Goal: Task Accomplishment & Management: Complete application form

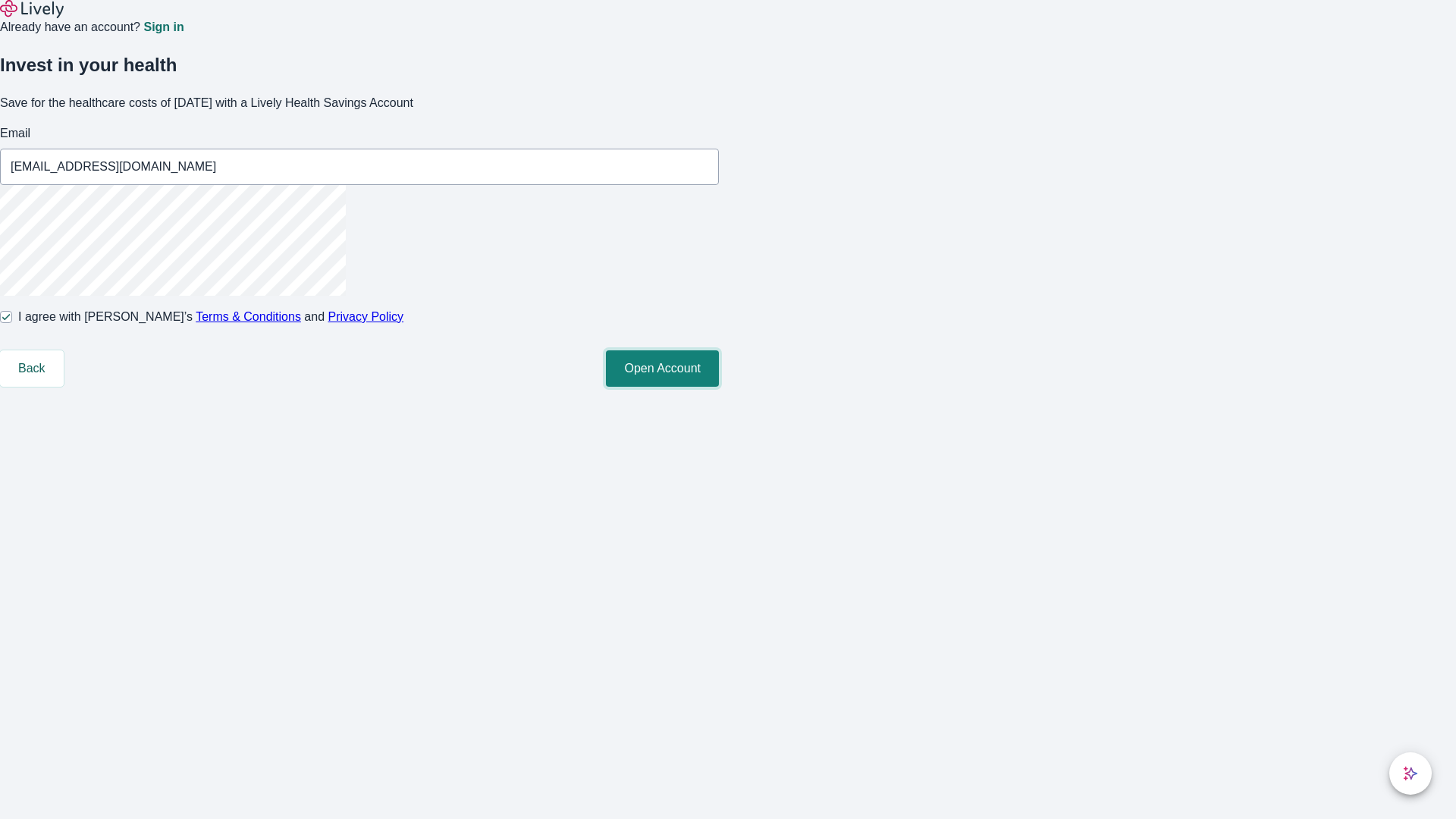
click at [719, 387] on button "Open Account" at bounding box center [662, 368] width 113 height 37
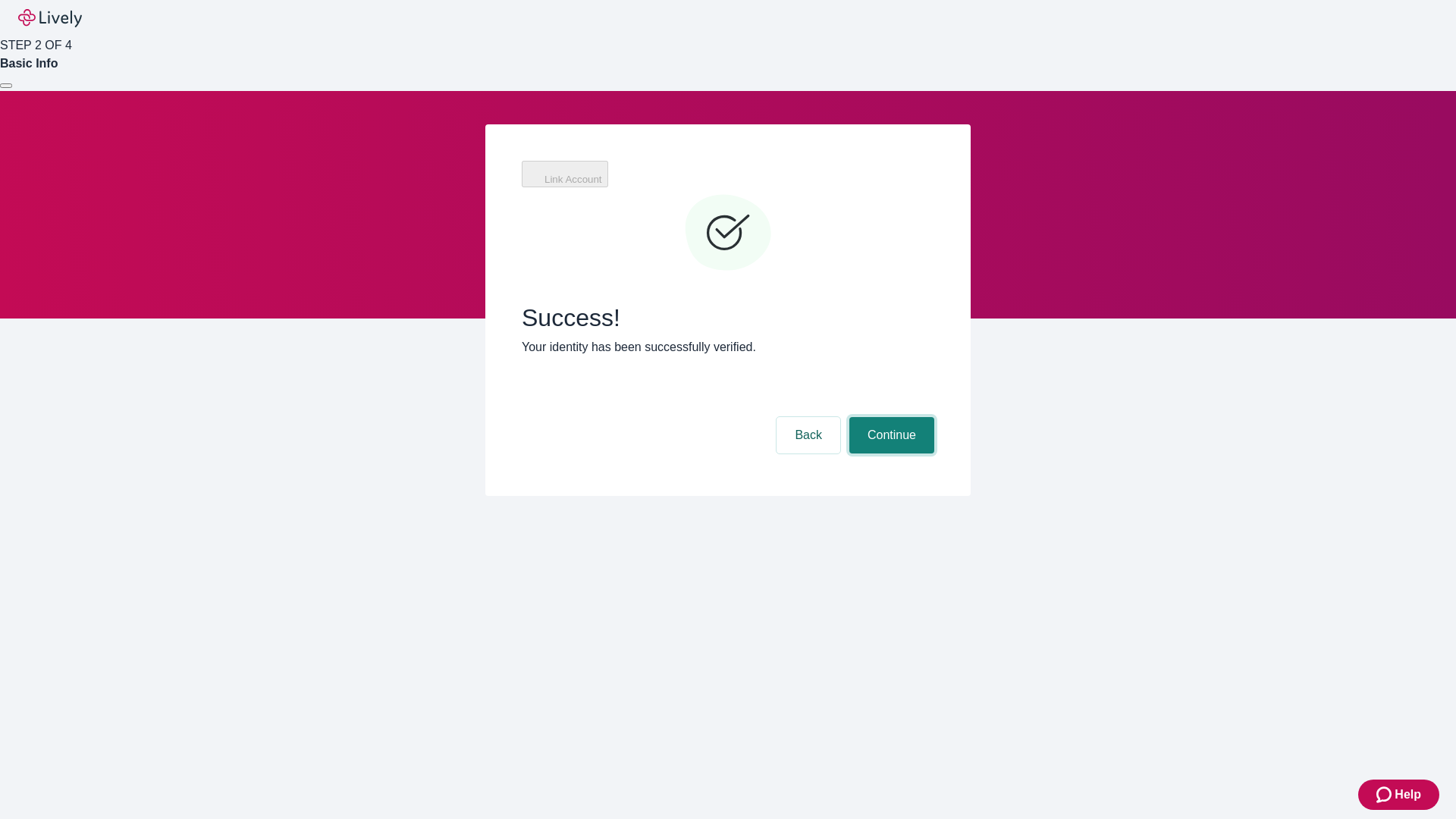
click at [890, 417] on button "Continue" at bounding box center [892, 435] width 85 height 37
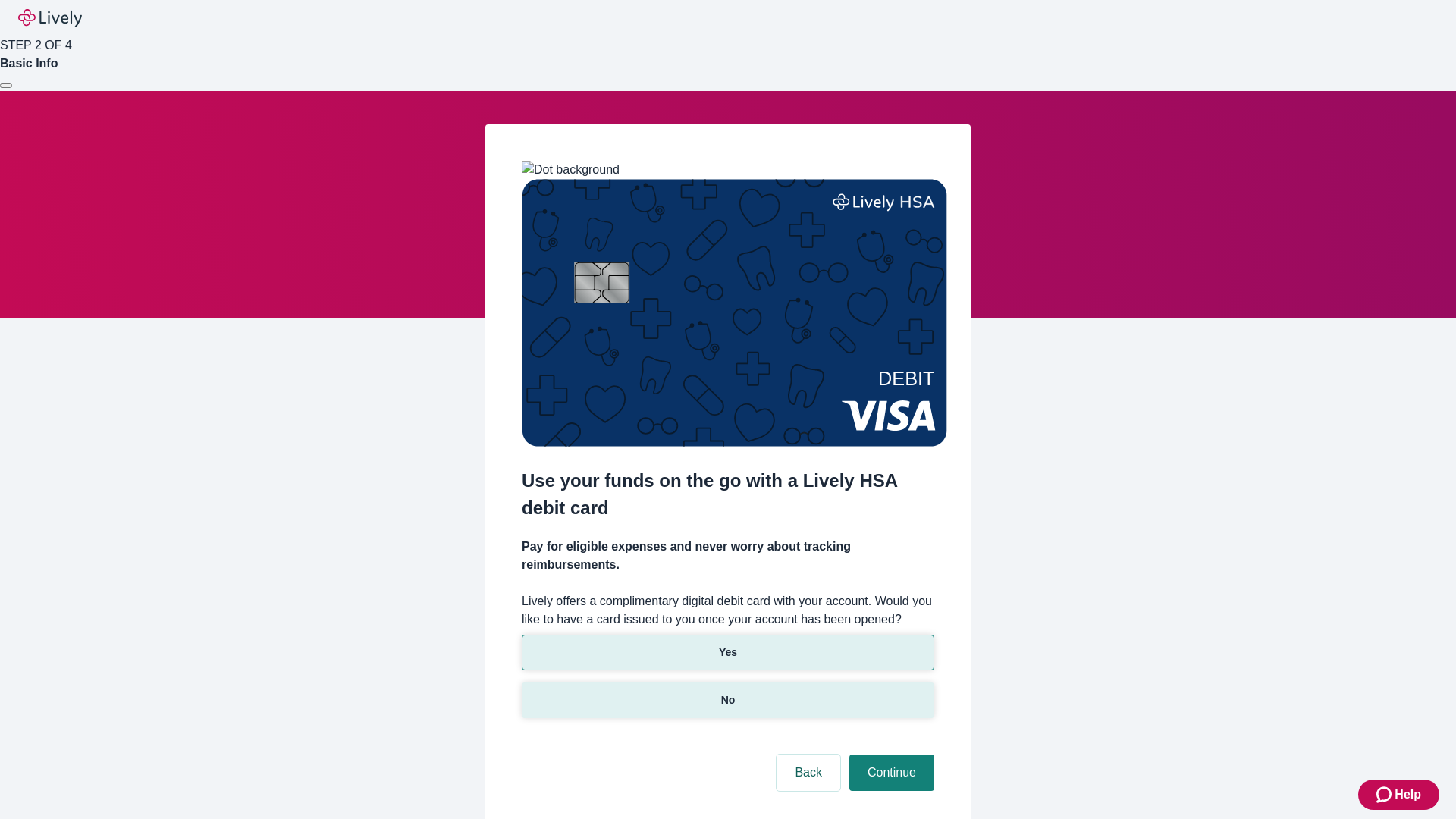
click at [728, 692] on p "No" at bounding box center [728, 700] width 15 height 15
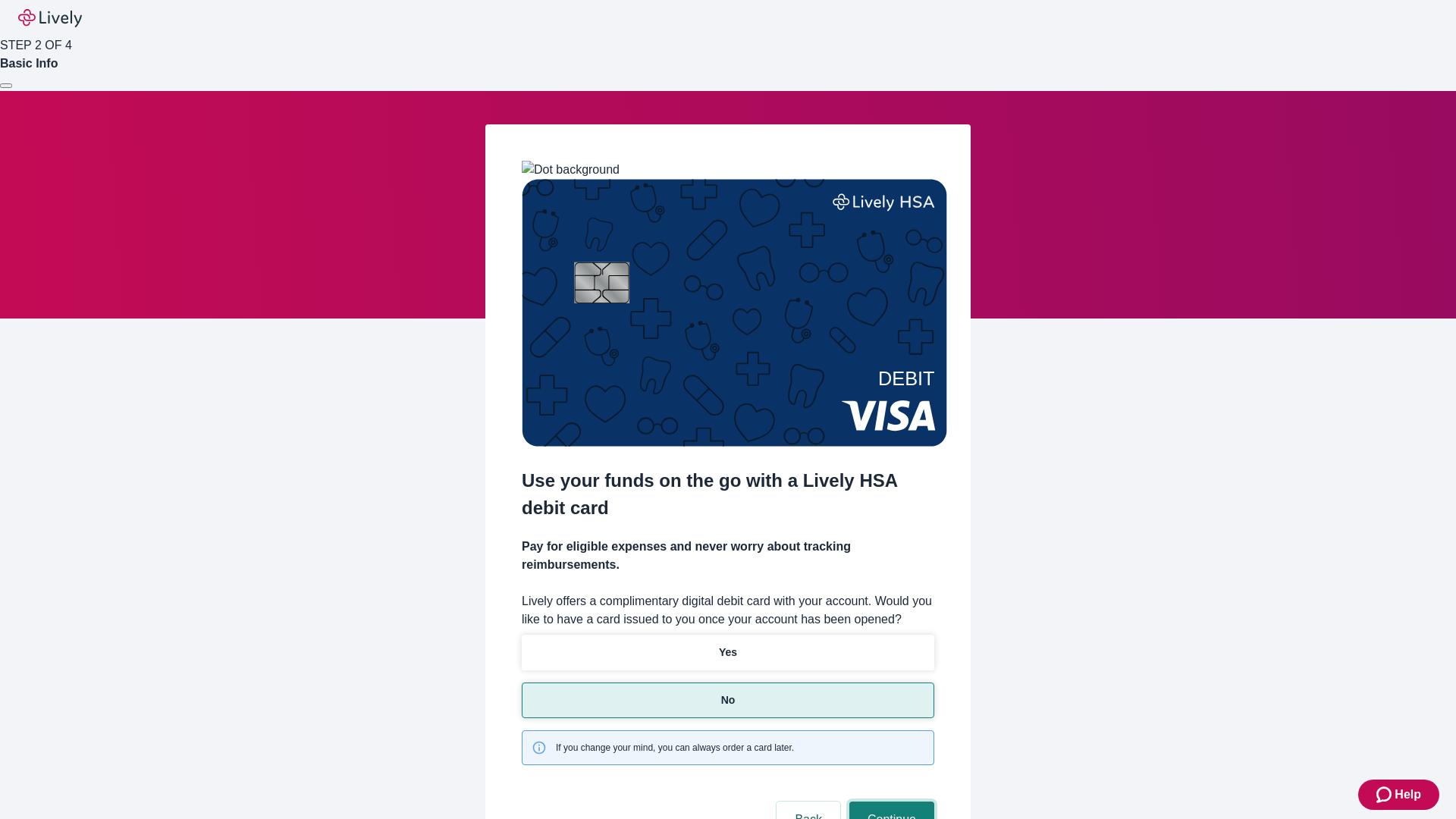
click at [890, 802] on button "Continue" at bounding box center [892, 820] width 85 height 37
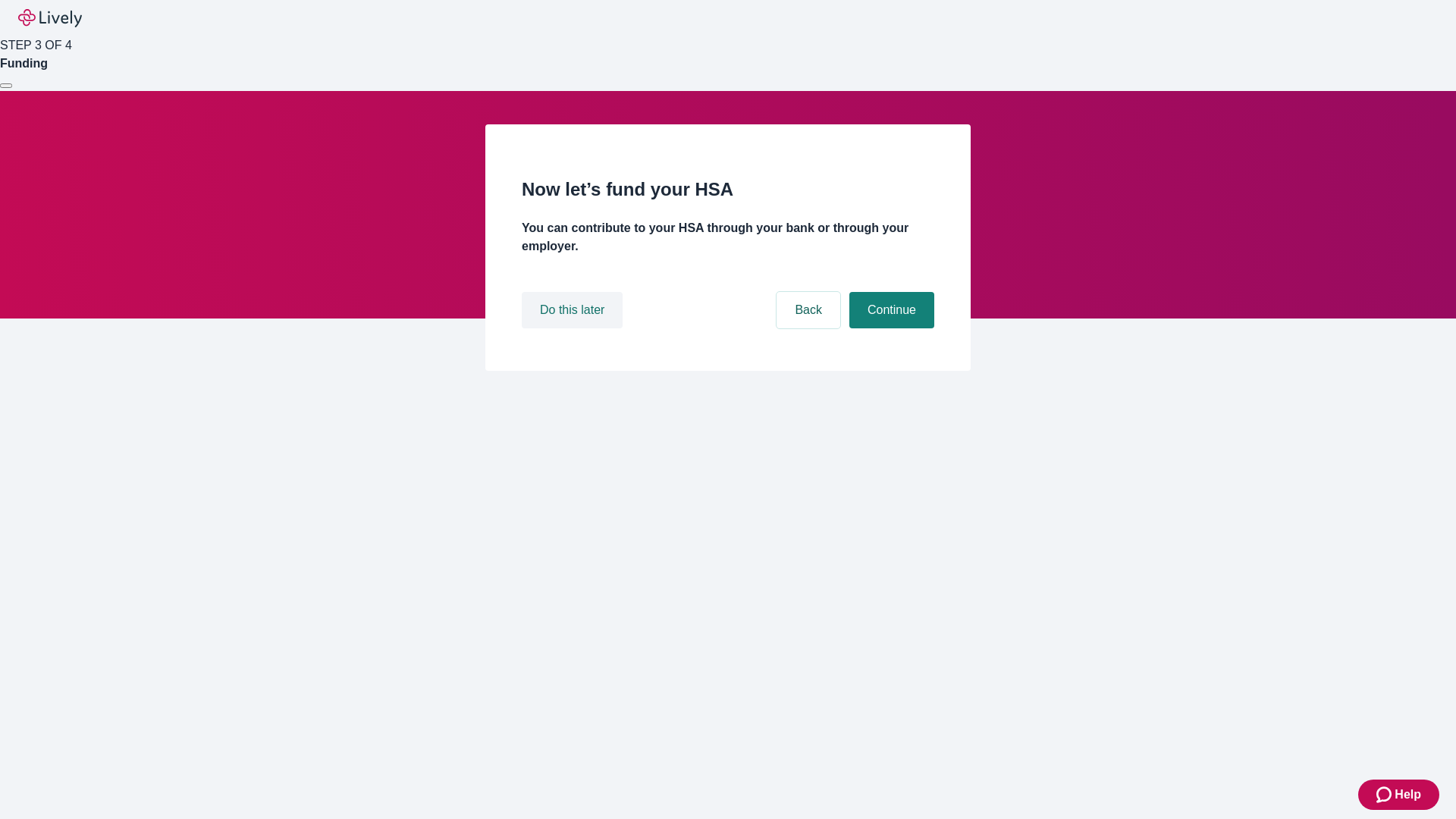
click at [574, 328] on button "Do this later" at bounding box center [572, 310] width 101 height 37
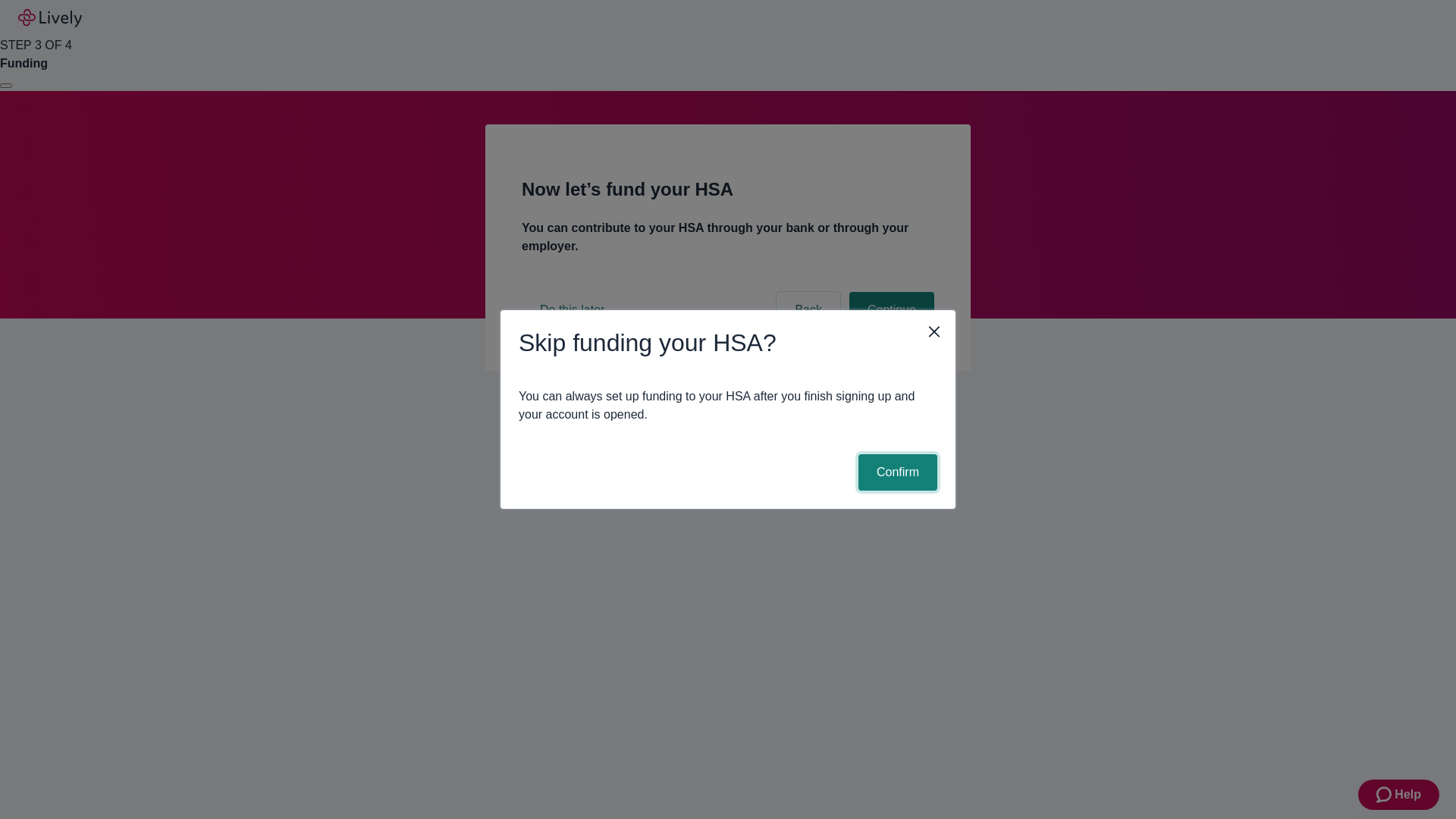
click at [896, 472] on button "Confirm" at bounding box center [898, 473] width 79 height 37
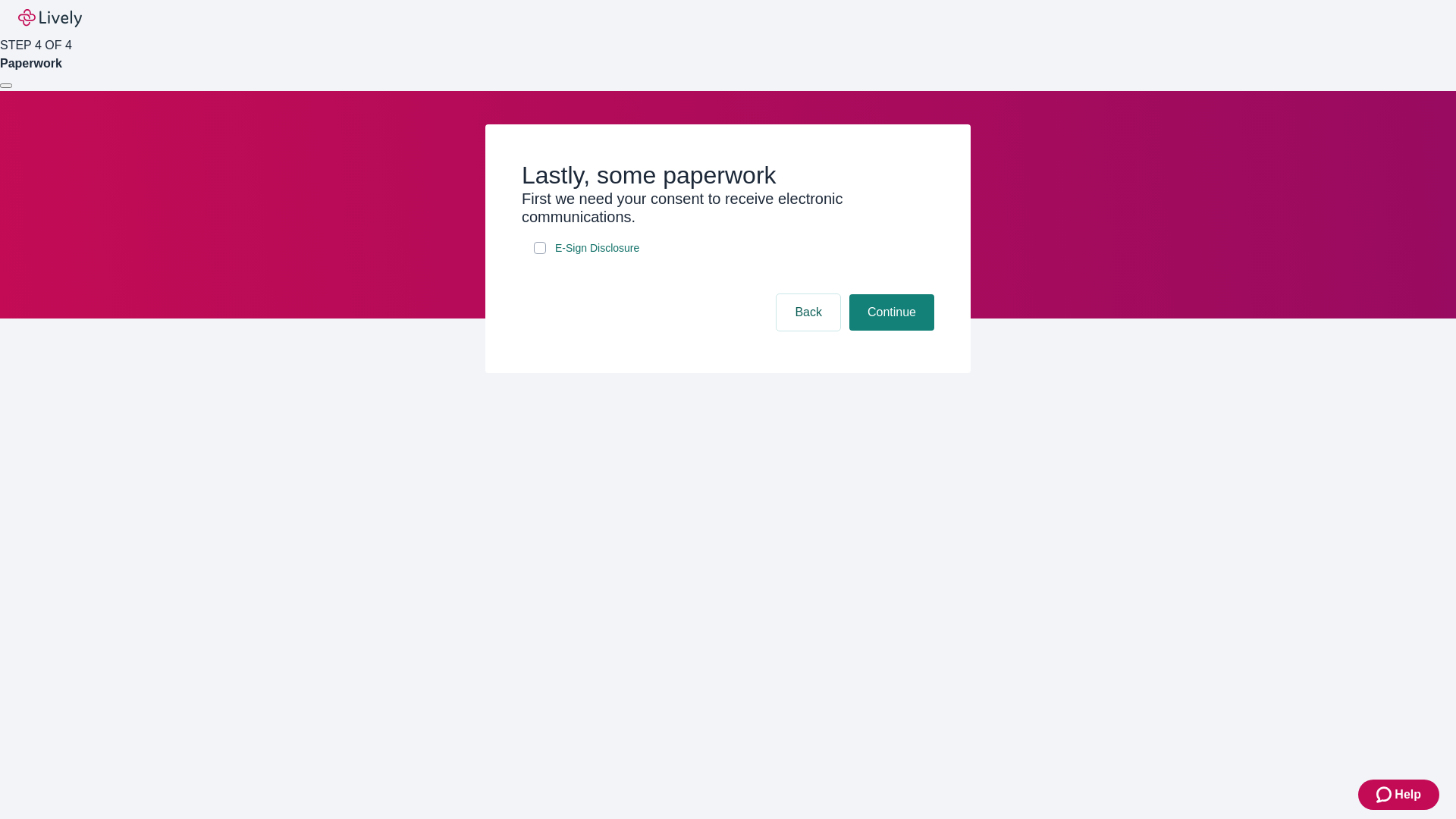
click at [540, 254] on input "E-Sign Disclosure" at bounding box center [540, 248] width 13 height 13
checkbox input "true"
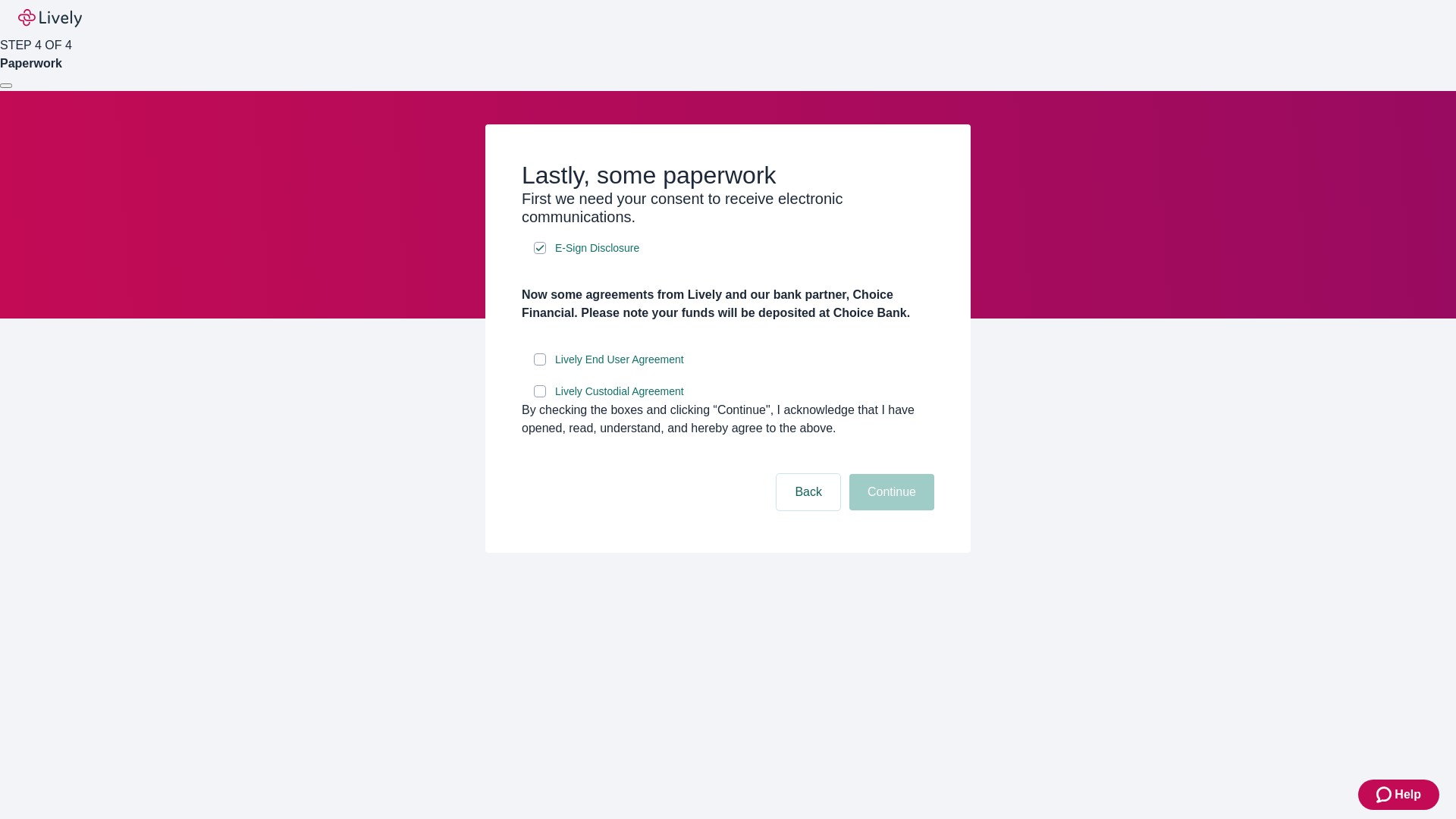
click at [540, 366] on input "Lively End User Agreement" at bounding box center [540, 359] width 13 height 13
checkbox input "true"
click at [540, 397] on input "Lively Custodial Agreement" at bounding box center [540, 391] width 13 height 13
checkbox input "true"
click at [890, 511] on button "Continue" at bounding box center [892, 492] width 85 height 37
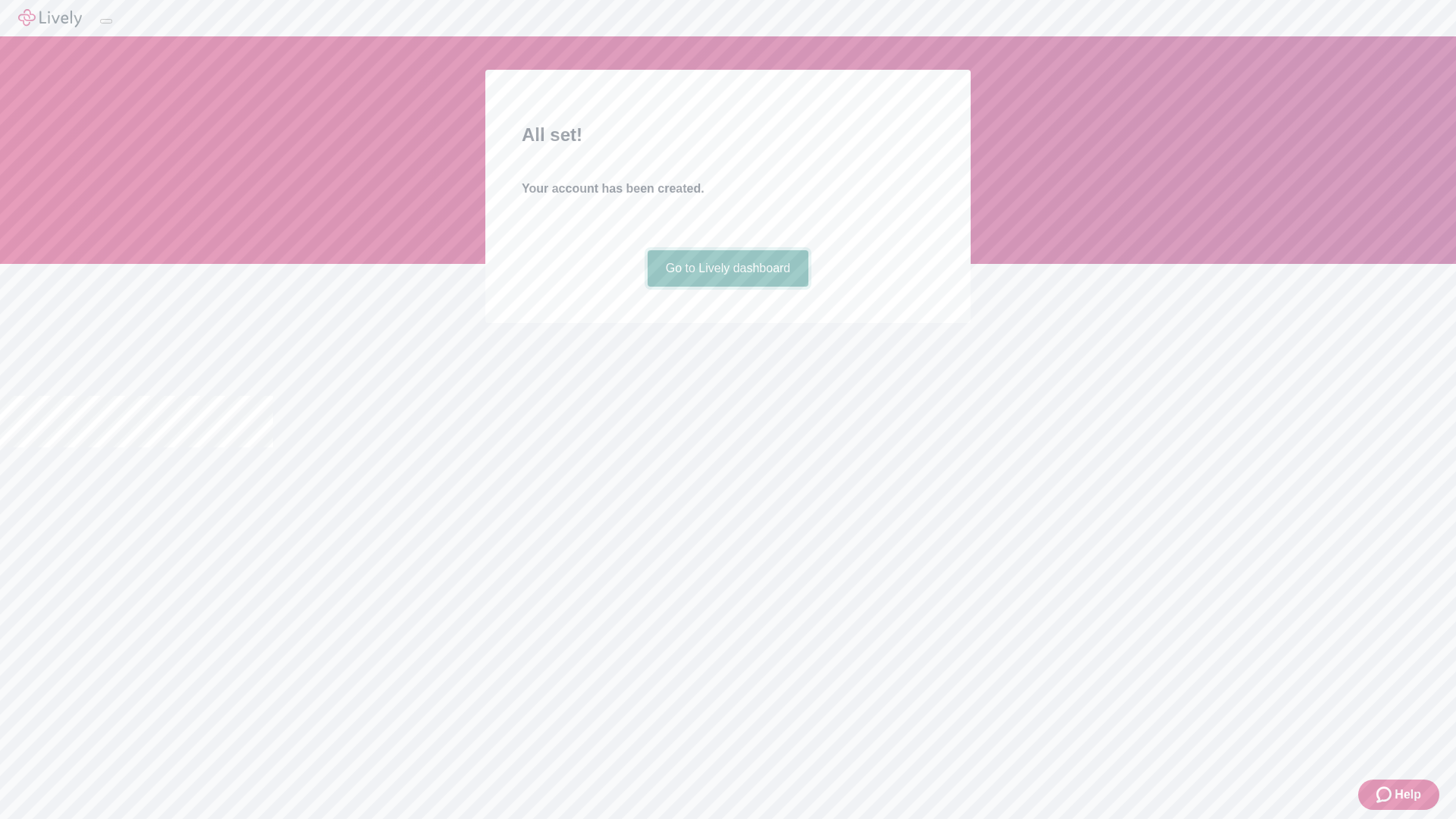
click at [728, 286] on link "Go to Lively dashboard" at bounding box center [728, 269] width 162 height 37
